Goal: Transaction & Acquisition: Purchase product/service

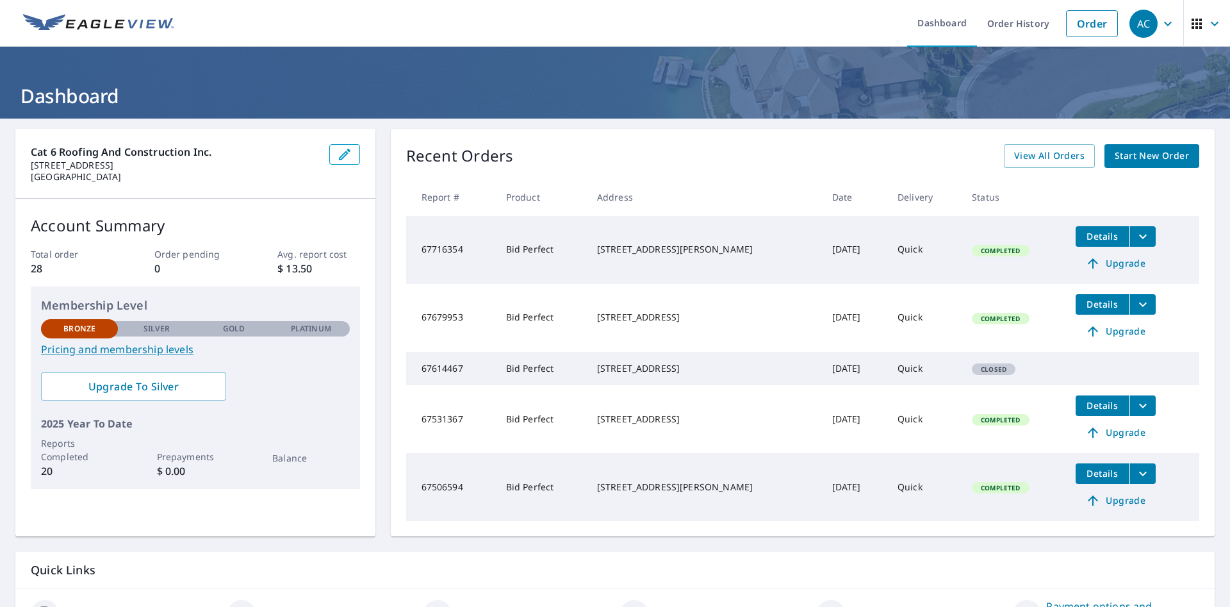
click at [1147, 156] on span "Start New Order" at bounding box center [1152, 156] width 74 height 16
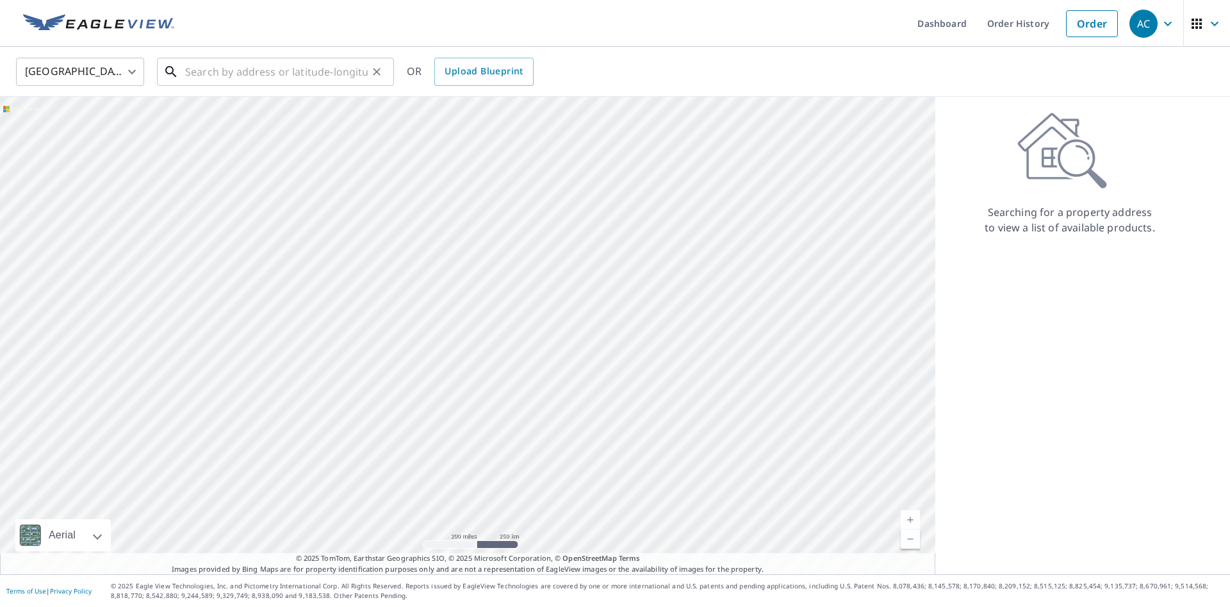
click at [267, 76] on input "text" at bounding box center [276, 72] width 183 height 36
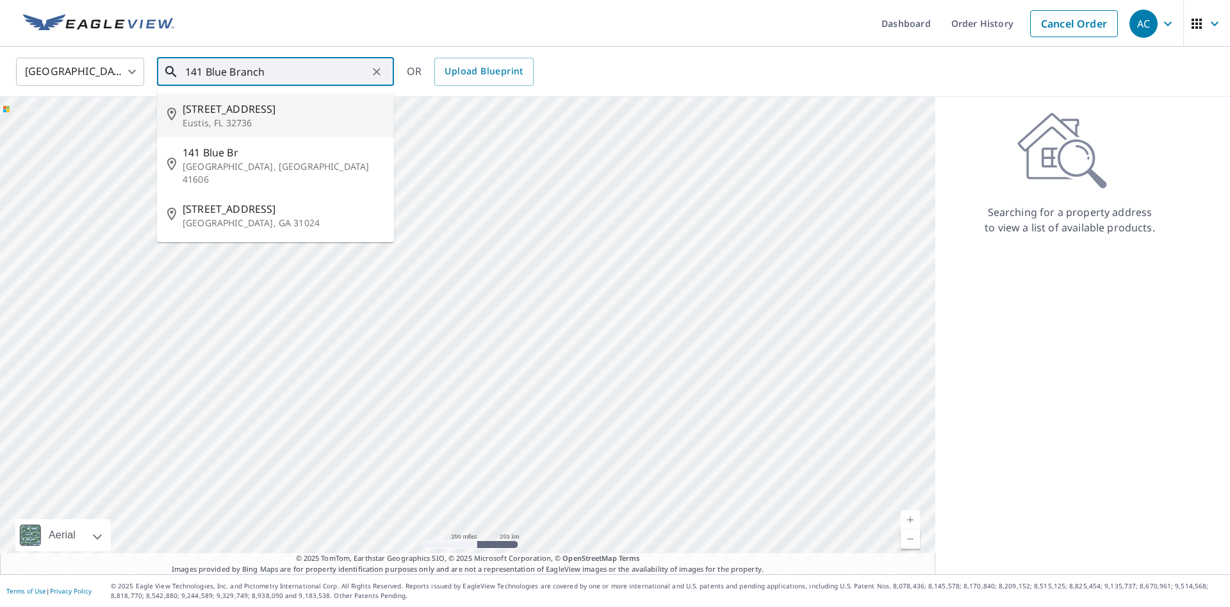
click at [245, 115] on span "[STREET_ADDRESS]" at bounding box center [283, 108] width 201 height 15
type input "[STREET_ADDRESS]"
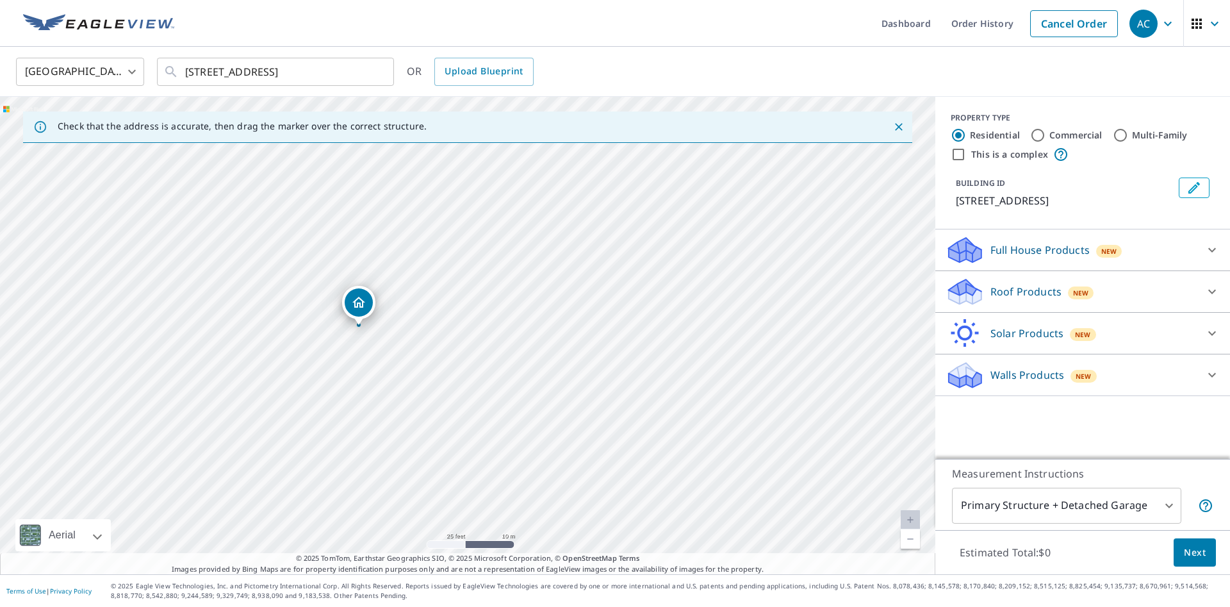
drag, startPoint x: 484, startPoint y: 336, endPoint x: 527, endPoint y: 274, distance: 75.4
click at [527, 274] on div "[STREET_ADDRESS]" at bounding box center [467, 335] width 935 height 477
click at [1028, 291] on p "Roof Products" at bounding box center [1026, 291] width 71 height 15
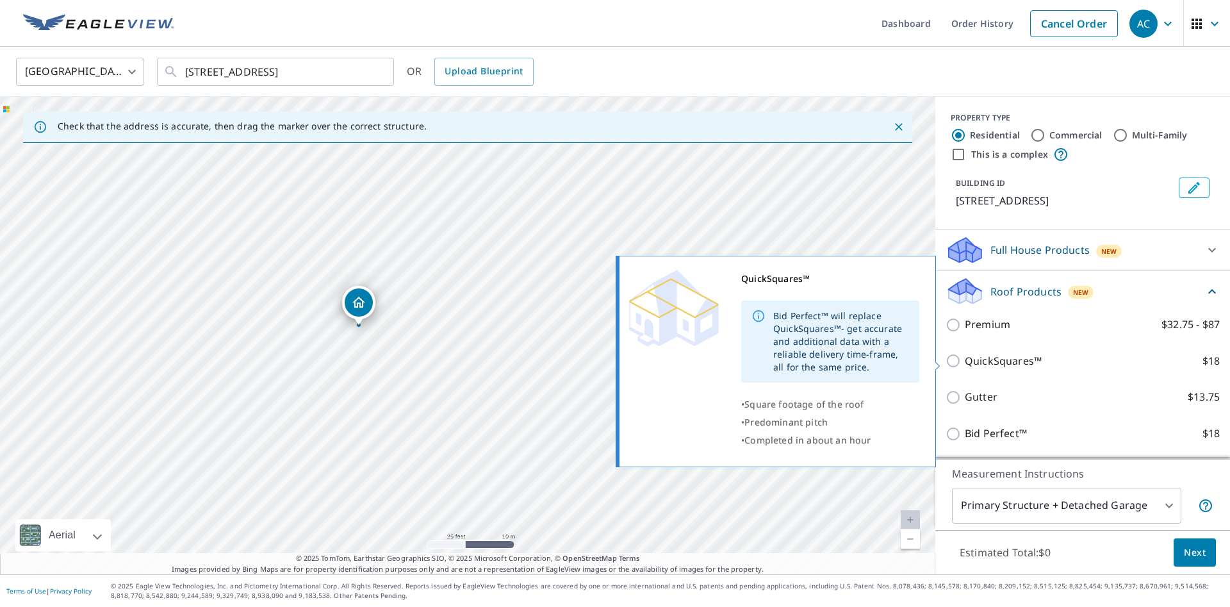
click at [955, 361] on input "QuickSquares™ $18" at bounding box center [955, 360] width 19 height 15
checkbox input "true"
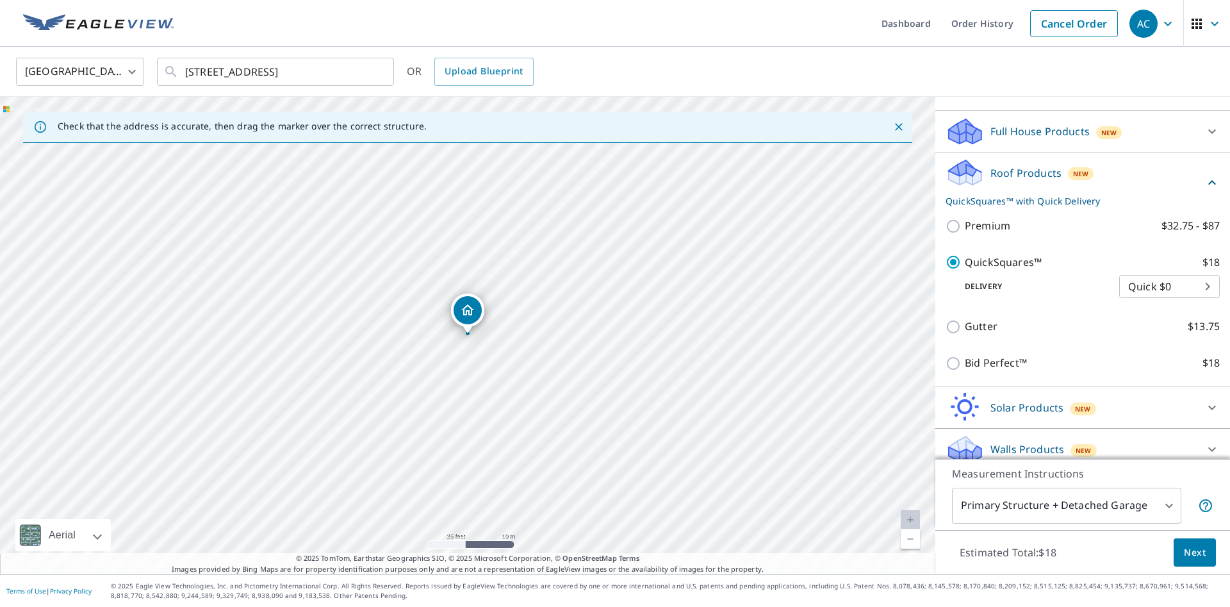
scroll to position [131, 0]
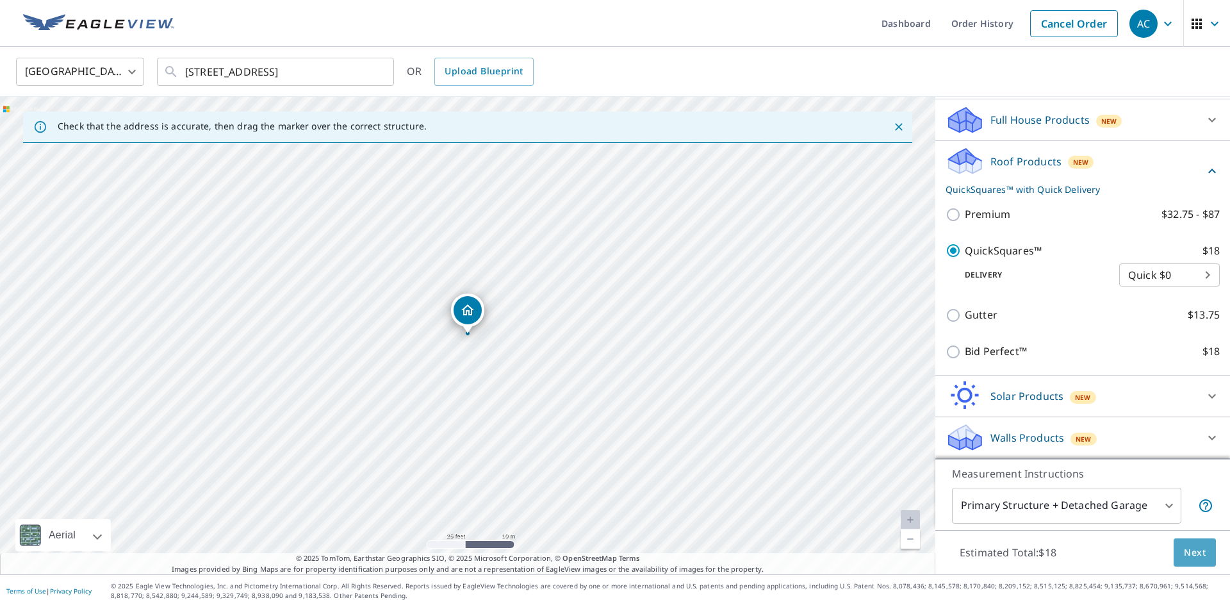
click at [1196, 549] on span "Next" at bounding box center [1195, 553] width 22 height 16
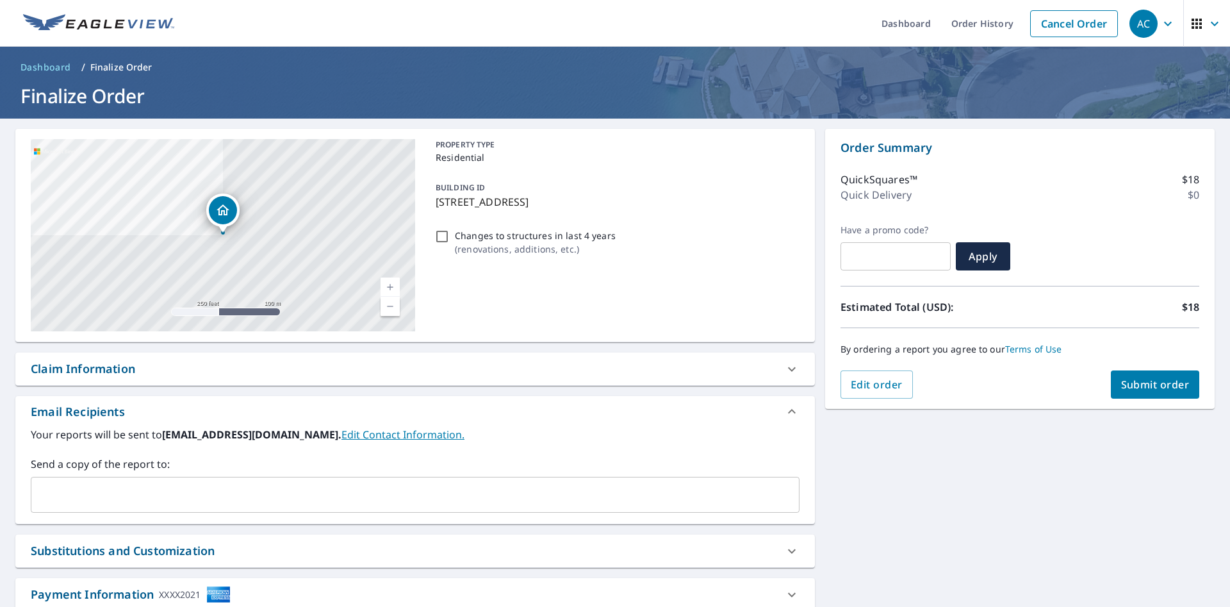
click at [1141, 382] on span "Submit order" at bounding box center [1155, 384] width 69 height 14
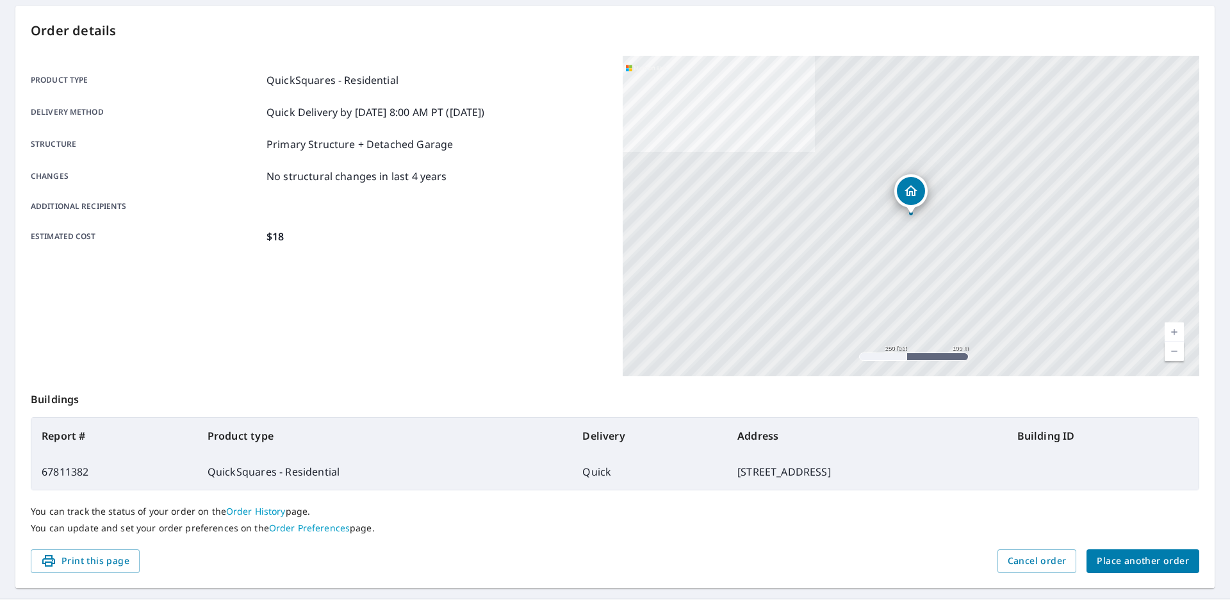
scroll to position [147, 0]
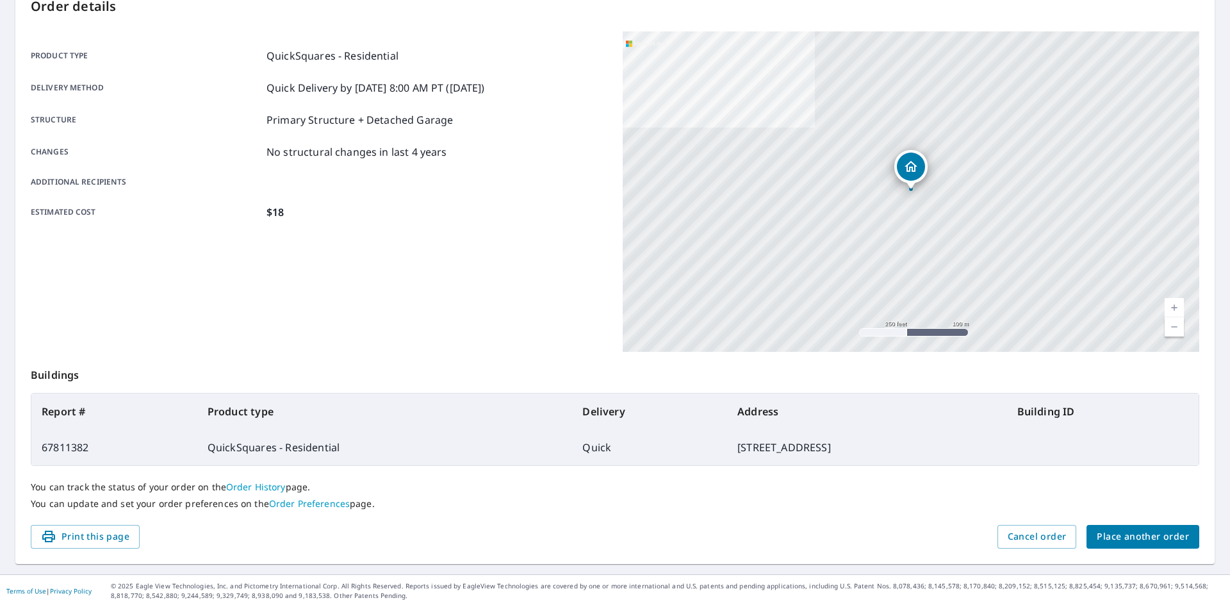
drag, startPoint x: 735, startPoint y: 447, endPoint x: 816, endPoint y: 448, distance: 81.4
click at [816, 448] on td "[STREET_ADDRESS]" at bounding box center [867, 447] width 280 height 36
click at [793, 431] on td "[STREET_ADDRESS]" at bounding box center [867, 447] width 280 height 36
drag, startPoint x: 735, startPoint y: 448, endPoint x: 763, endPoint y: 450, distance: 28.2
click at [763, 450] on td "[STREET_ADDRESS]" at bounding box center [867, 447] width 280 height 36
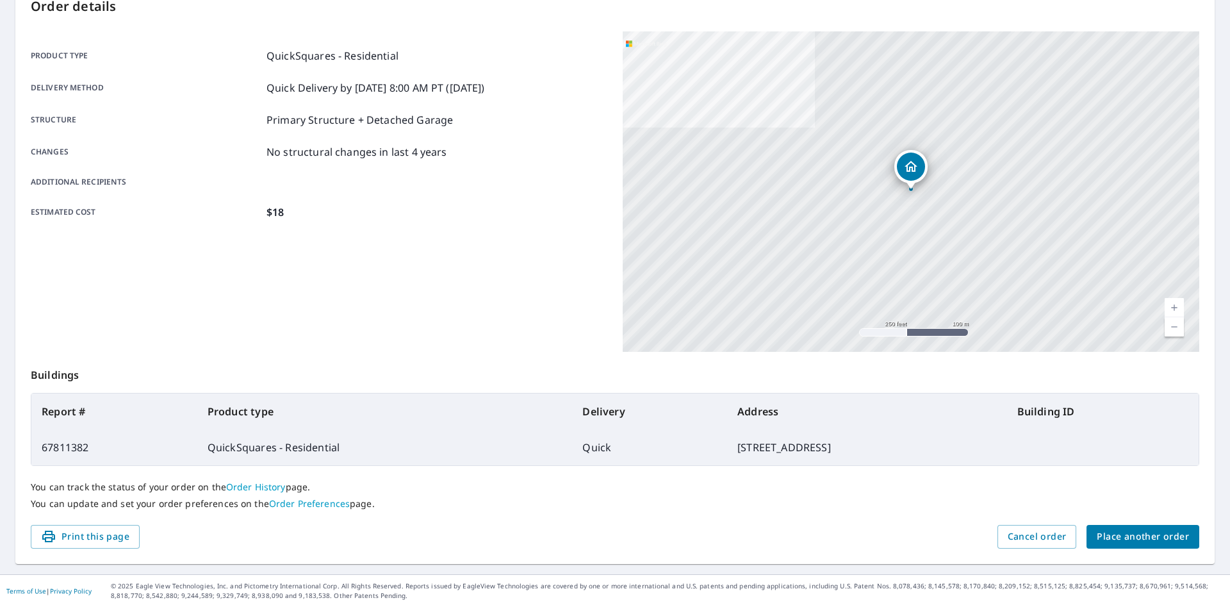
copy td "Eustis"
click at [874, 438] on td "[STREET_ADDRESS]" at bounding box center [867, 447] width 280 height 36
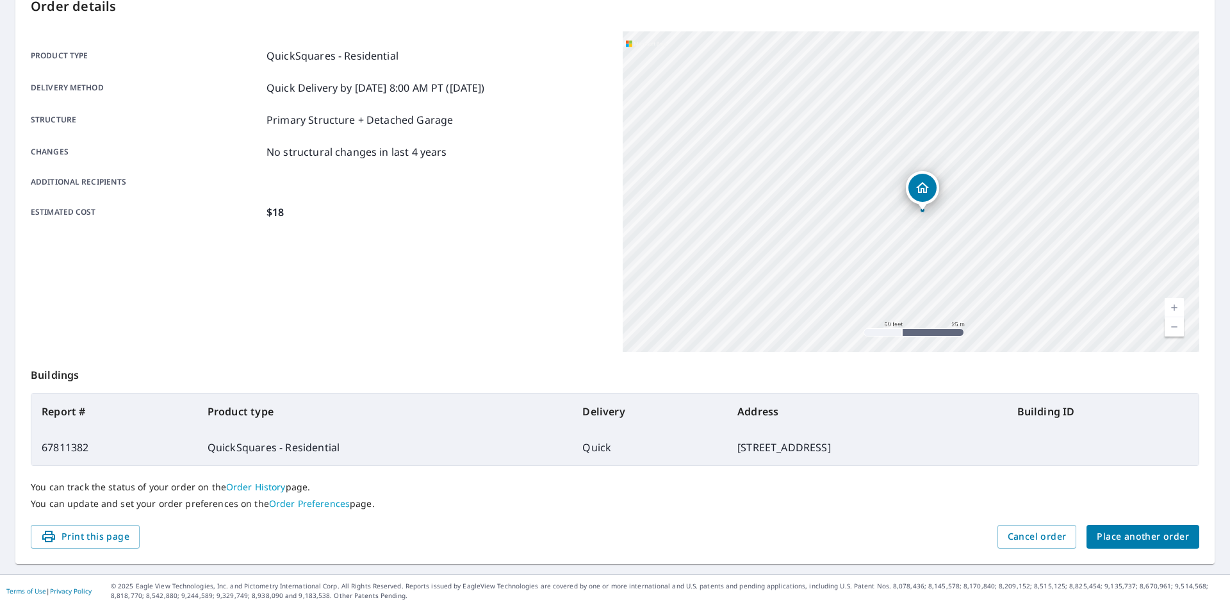
drag, startPoint x: 968, startPoint y: 193, endPoint x: 962, endPoint y: 123, distance: 70.8
click at [962, 123] on div "[STREET_ADDRESS]" at bounding box center [911, 191] width 577 height 320
